Goal: Task Accomplishment & Management: Manage account settings

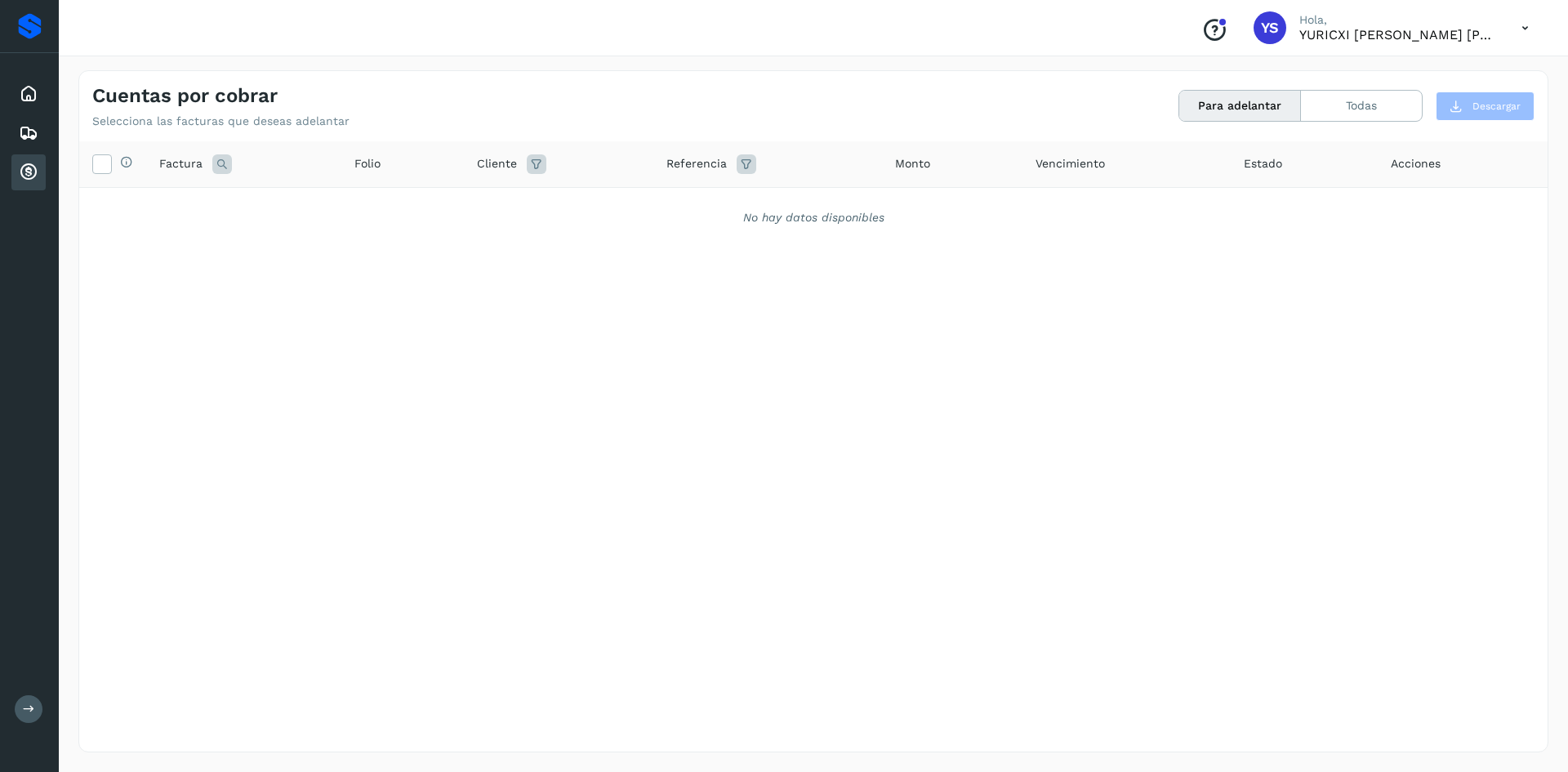
click at [382, 347] on div "Selecciona todas las facturas disponibles para adelanto Factura Folio Cliente R…" at bounding box center [813, 413] width 1469 height 543
click at [37, 93] on icon at bounding box center [28, 93] width 19 height 19
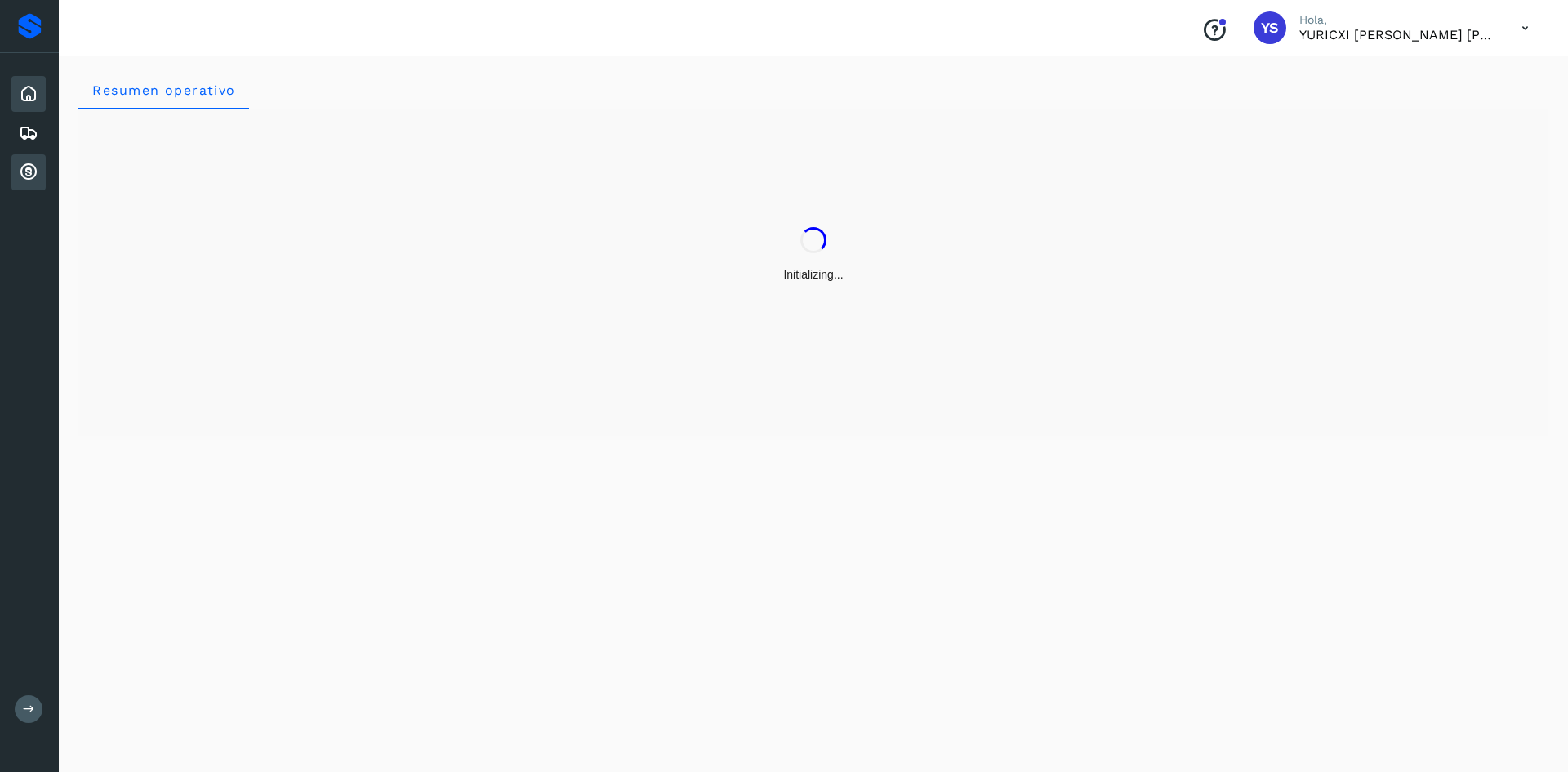
click at [29, 172] on icon at bounding box center [28, 172] width 19 height 19
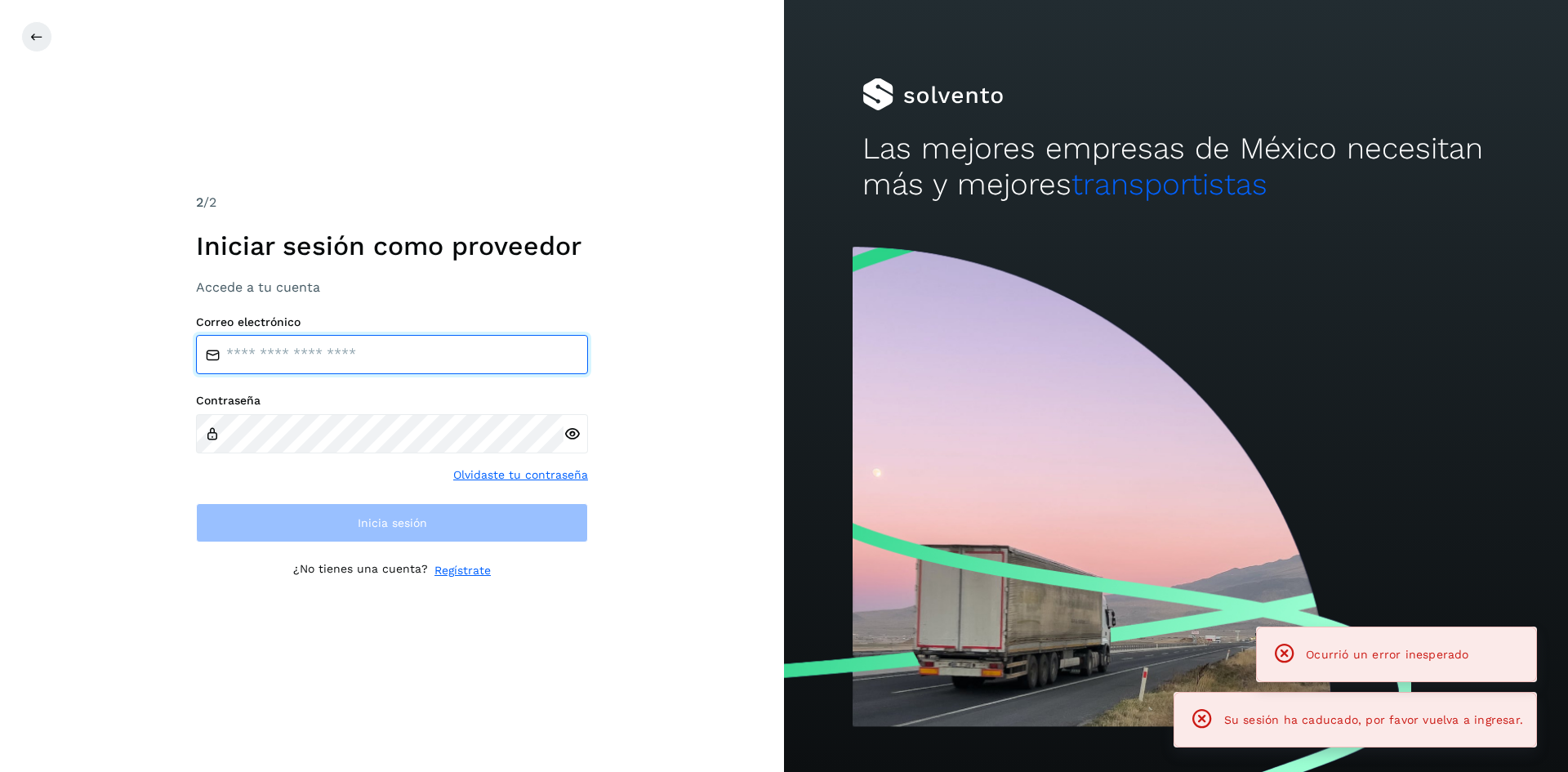
type input "**********"
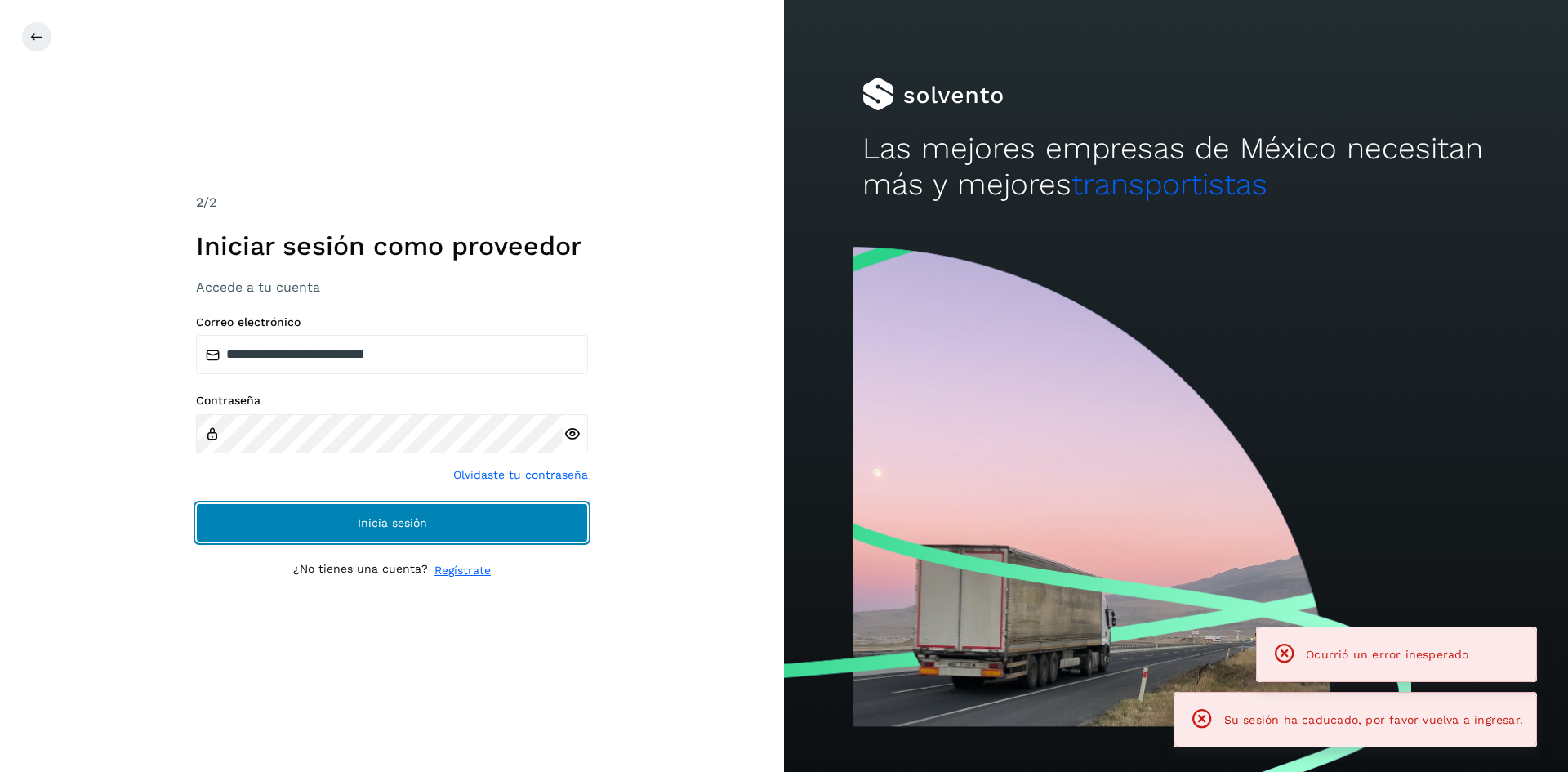
click at [384, 534] on button "Inicia sesión" at bounding box center [392, 522] width 392 height 40
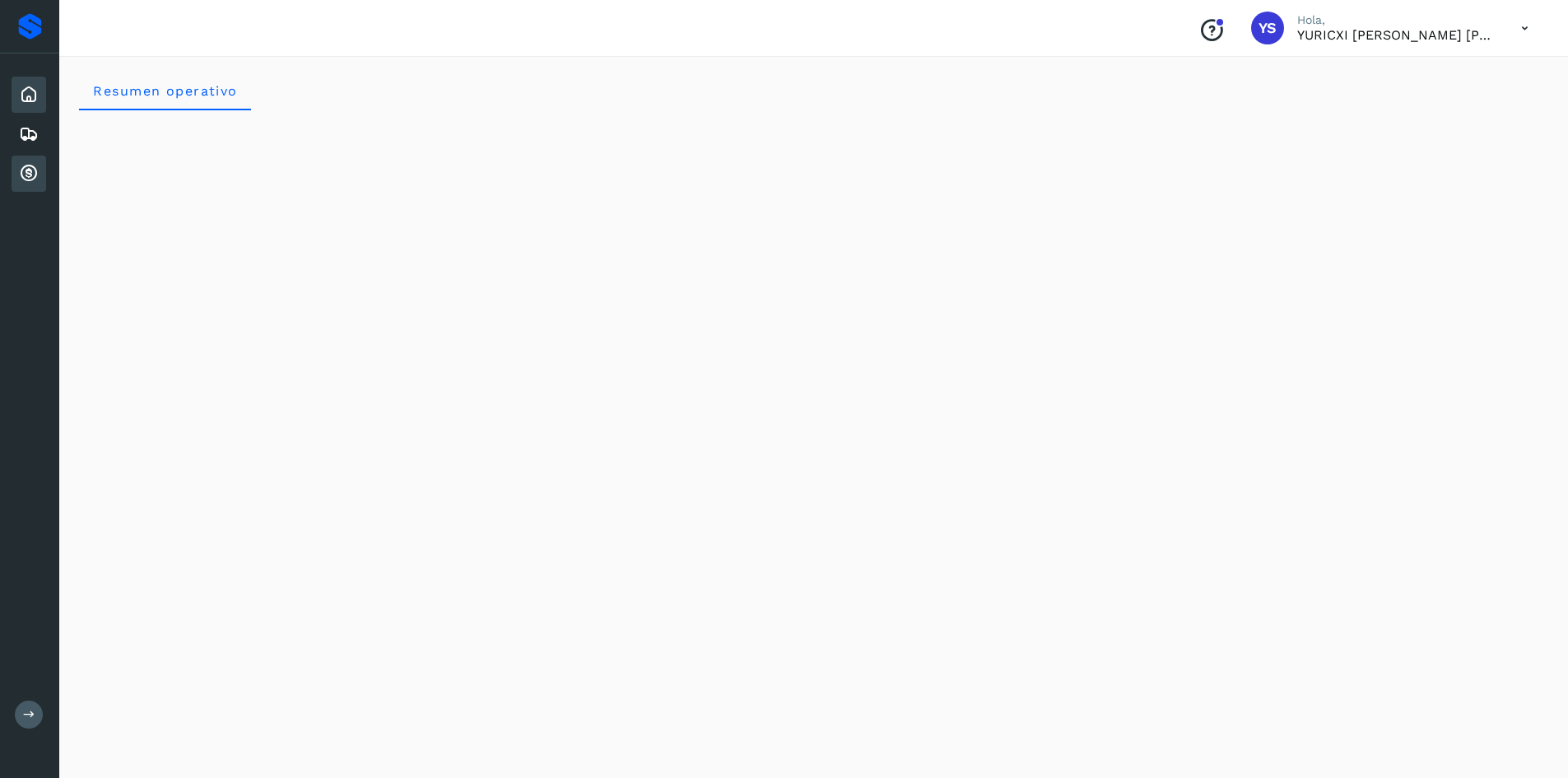
click at [23, 178] on icon at bounding box center [28, 173] width 19 height 19
